Goal: Task Accomplishment & Management: Complete application form

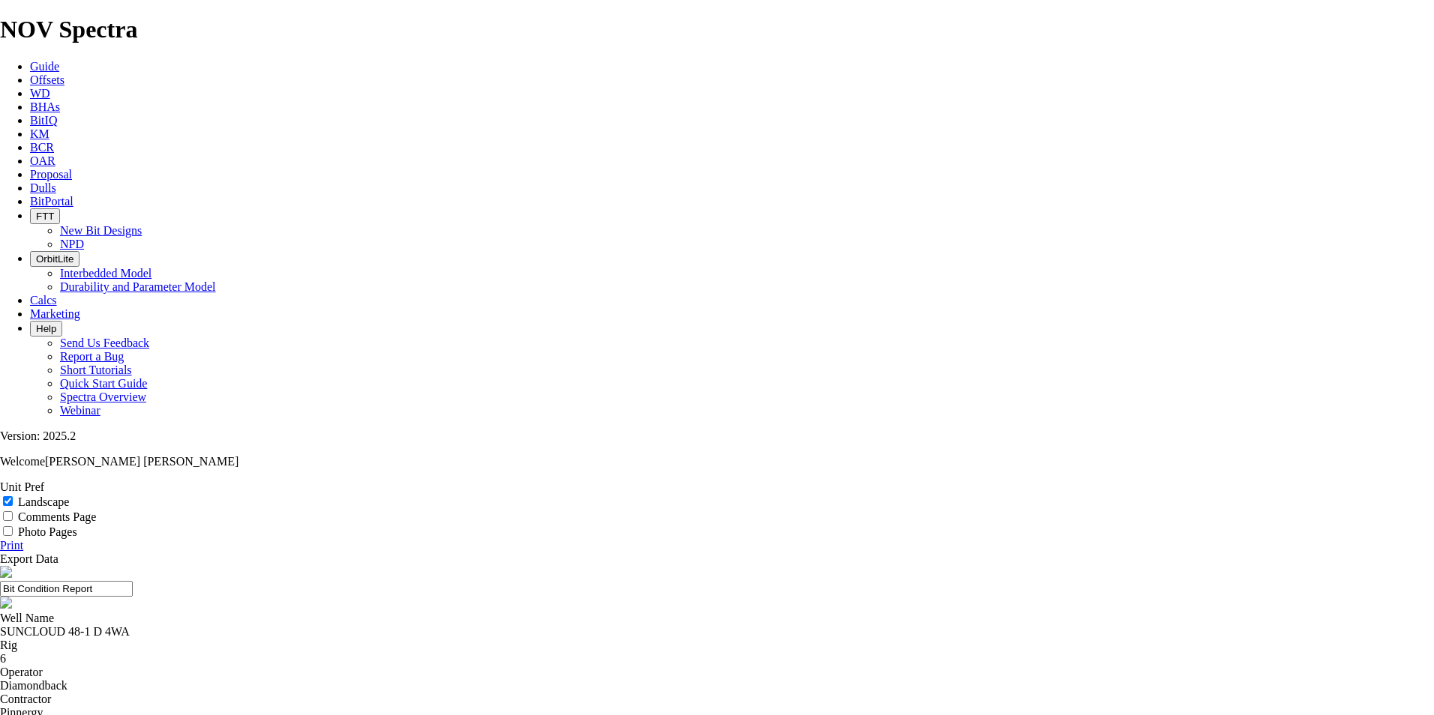
select select "string:BT"
select select "string:TD"
select select "number:0"
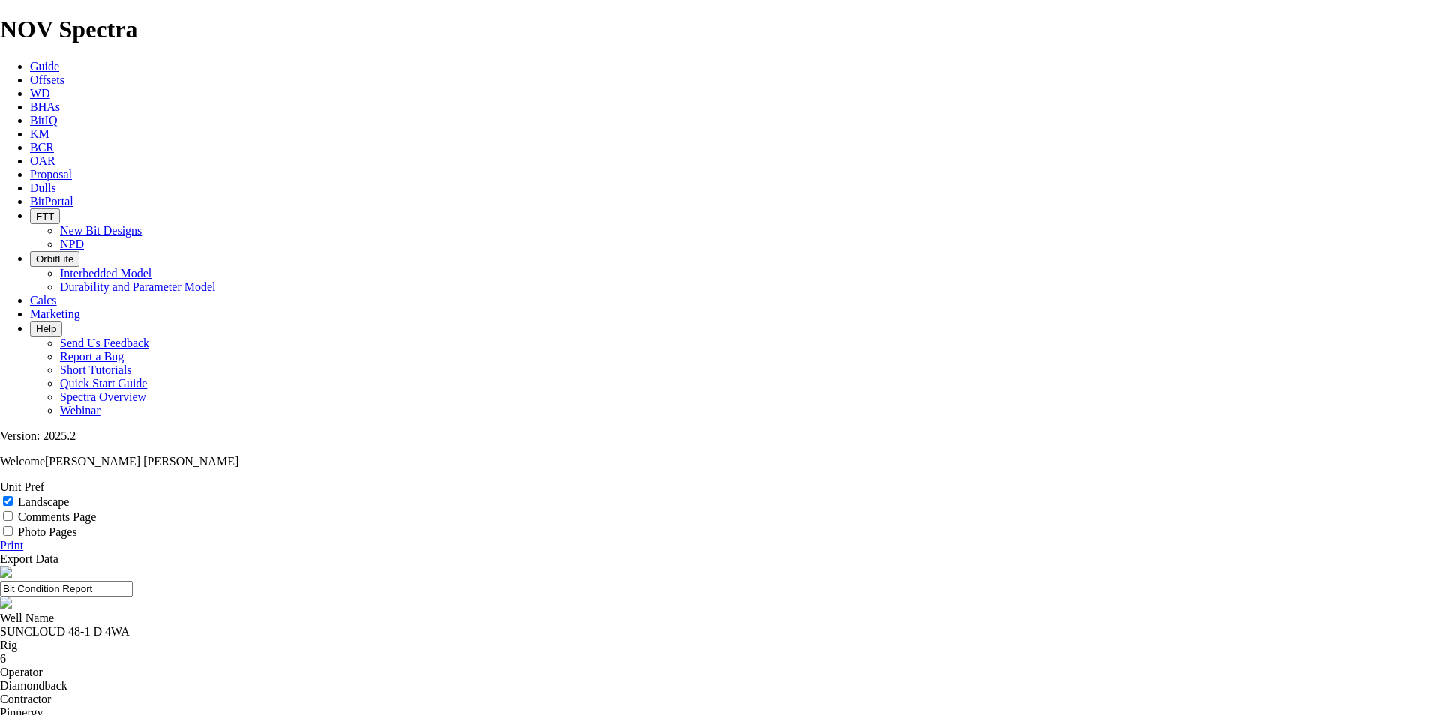
select select "number:0"
select select "number:1"
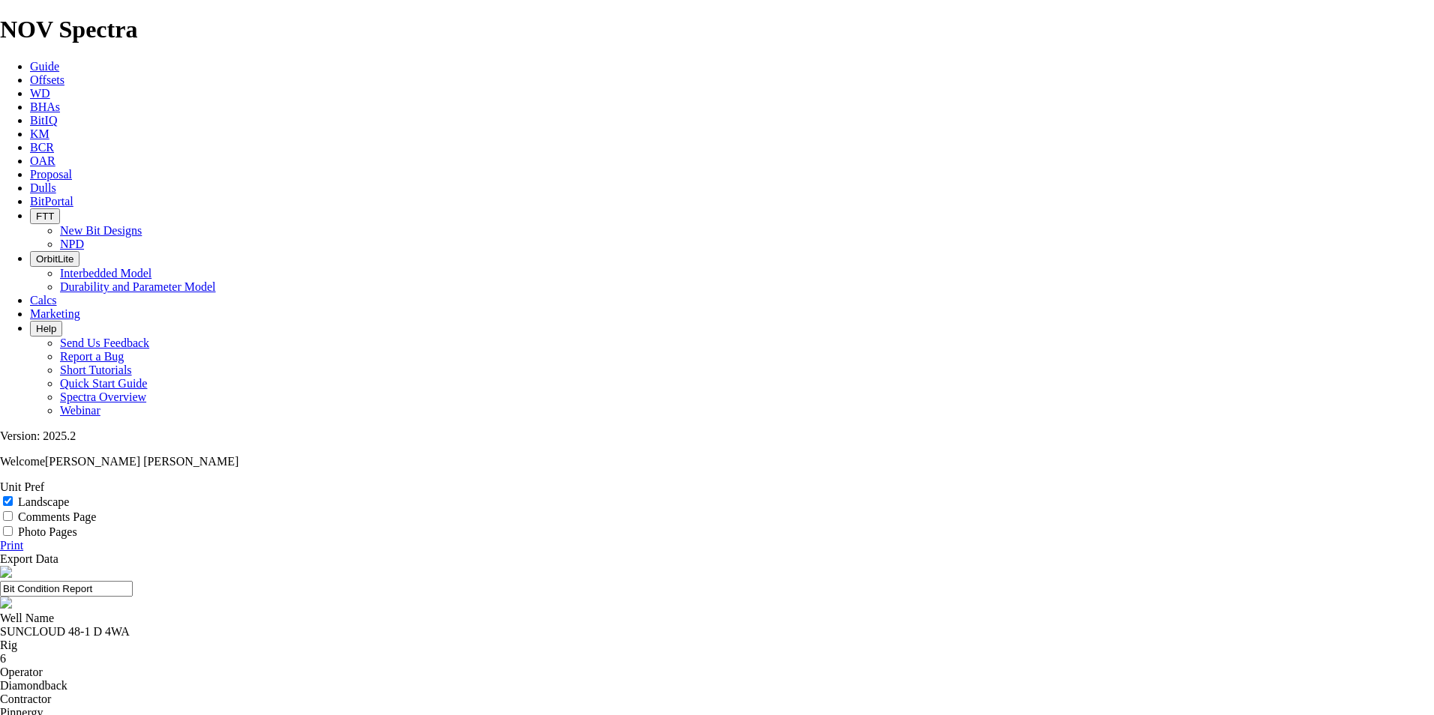
select select "string:BT"
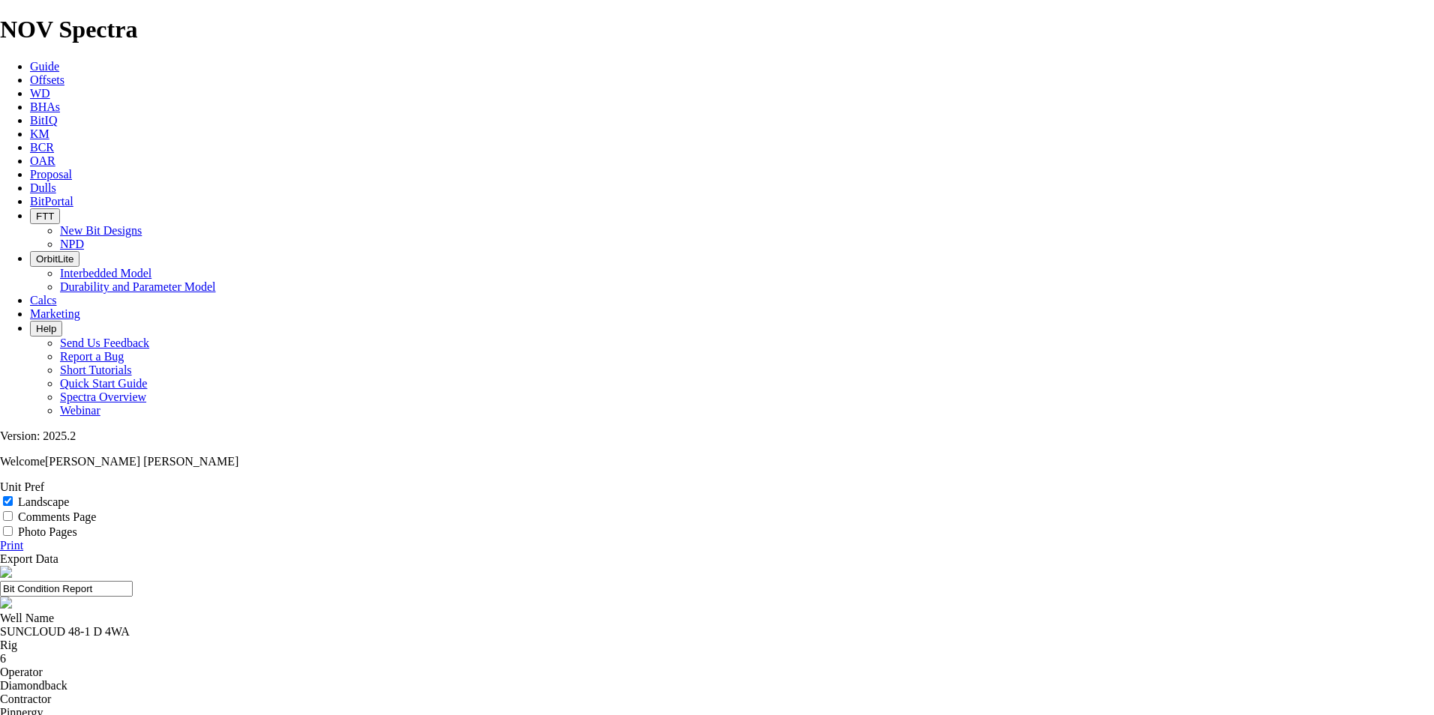
select select "string:CT"
drag, startPoint x: 1396, startPoint y: 151, endPoint x: 612, endPoint y: 496, distance: 856.9
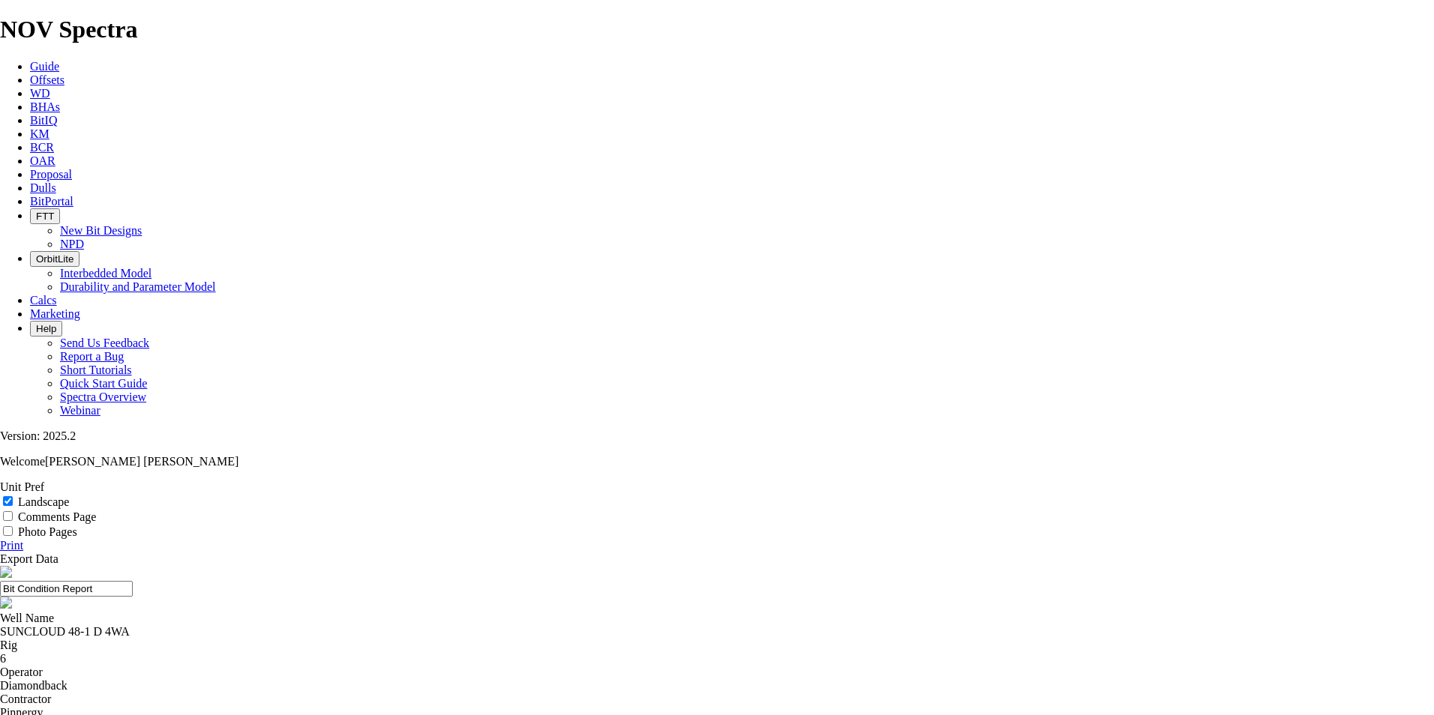
click at [23, 539] on link "Print" at bounding box center [11, 545] width 23 height 13
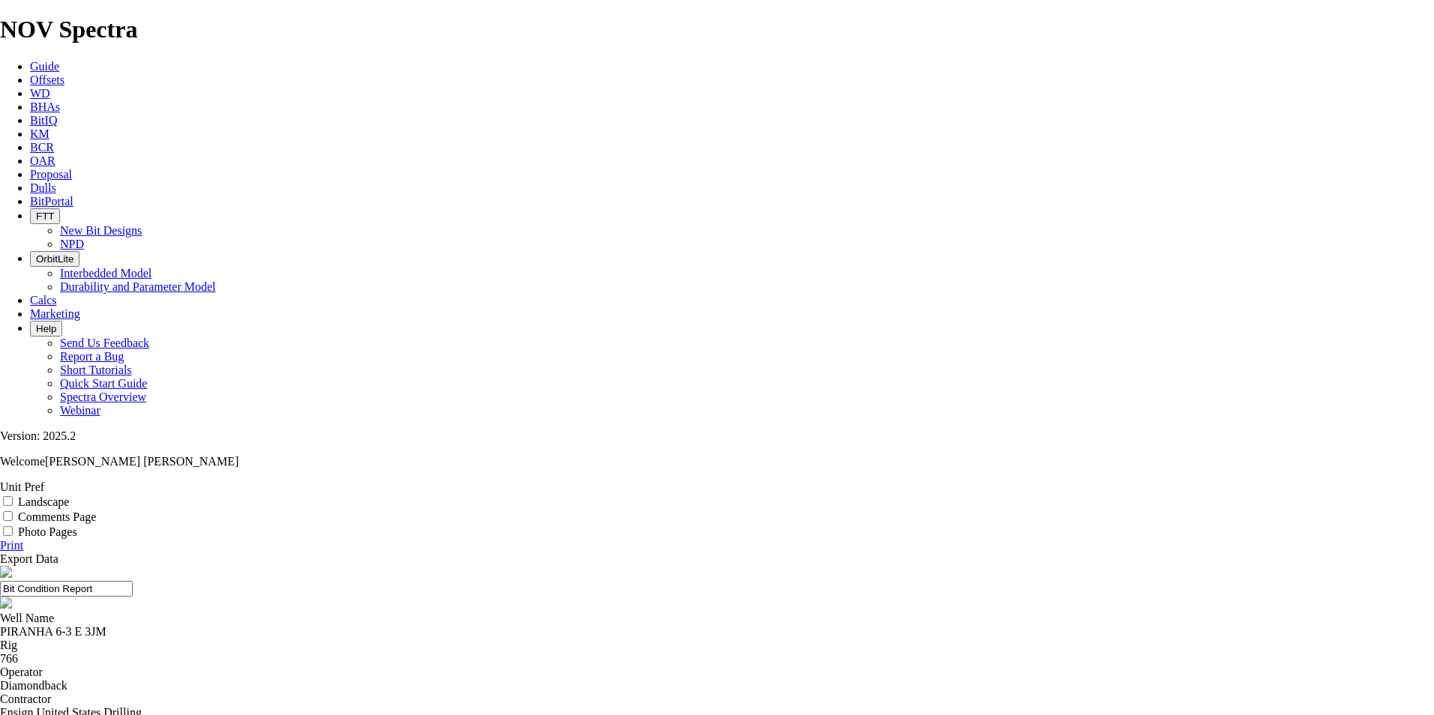
click at [13, 496] on input "Landscape" at bounding box center [8, 501] width 10 height 10
checkbox input "true"
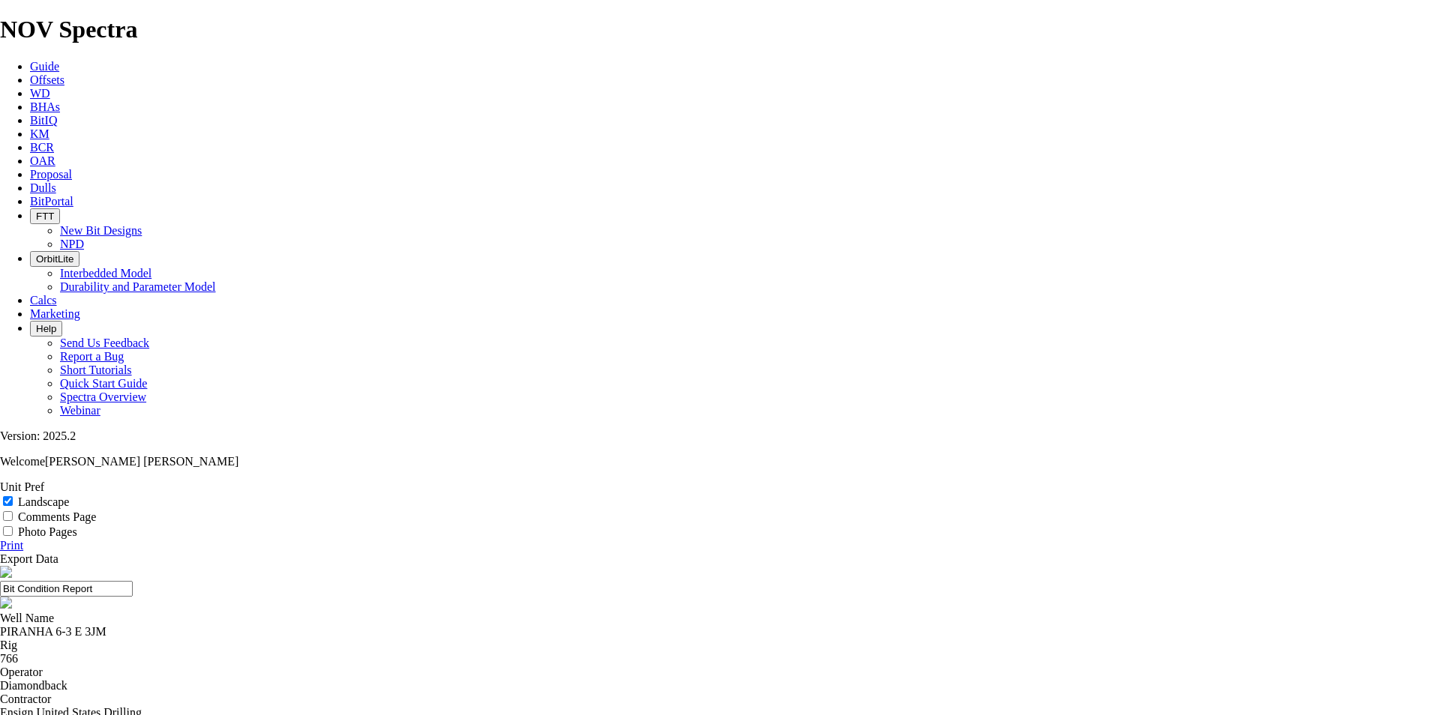
select select "string:CT"
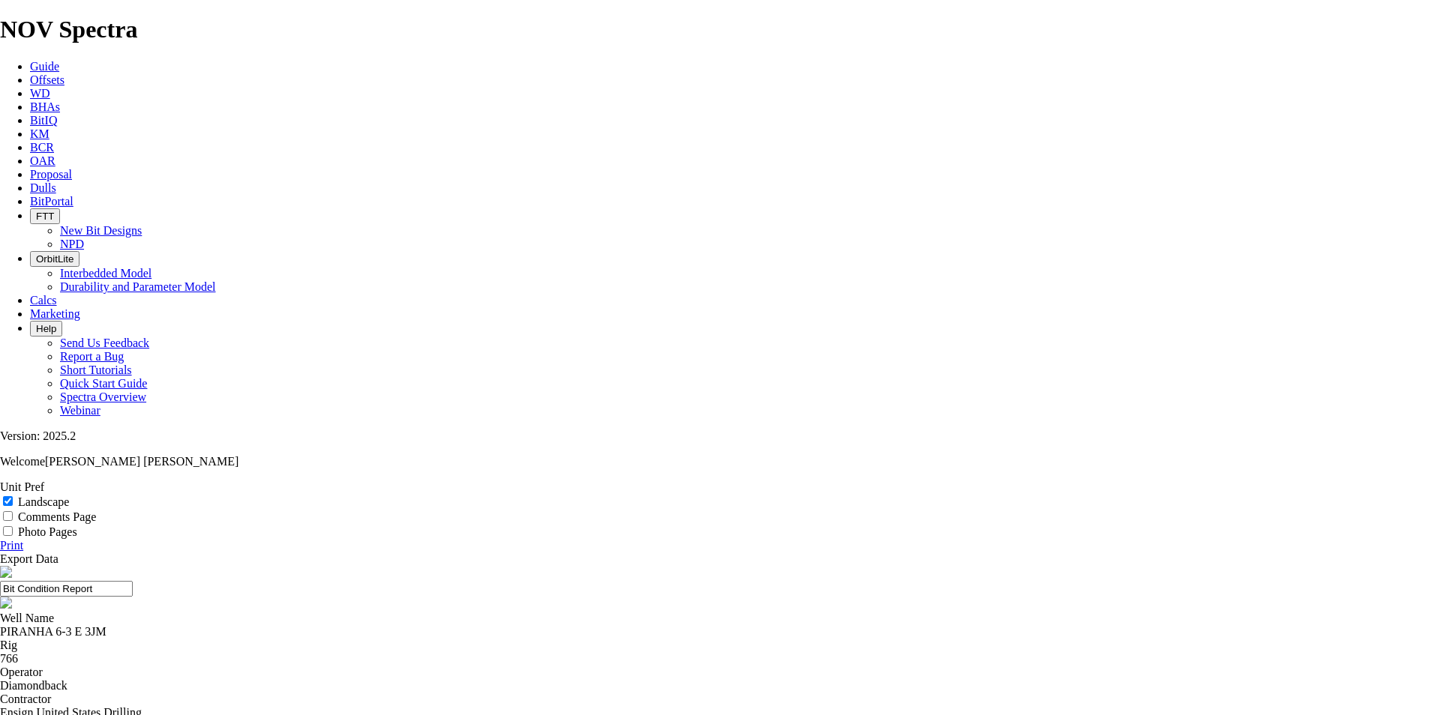
select select "string:CT"
select select "string:TD"
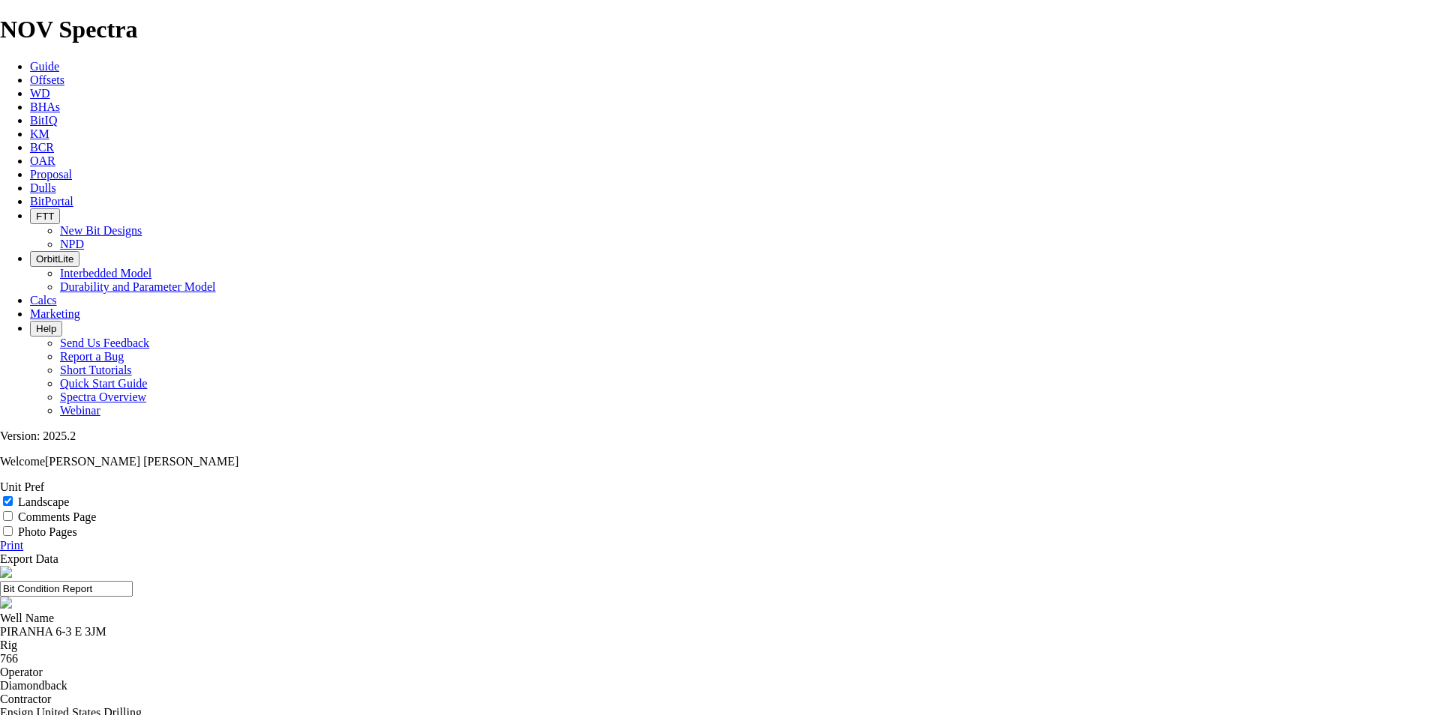
select select "number:2"
